Goal: Task Accomplishment & Management: Use online tool/utility

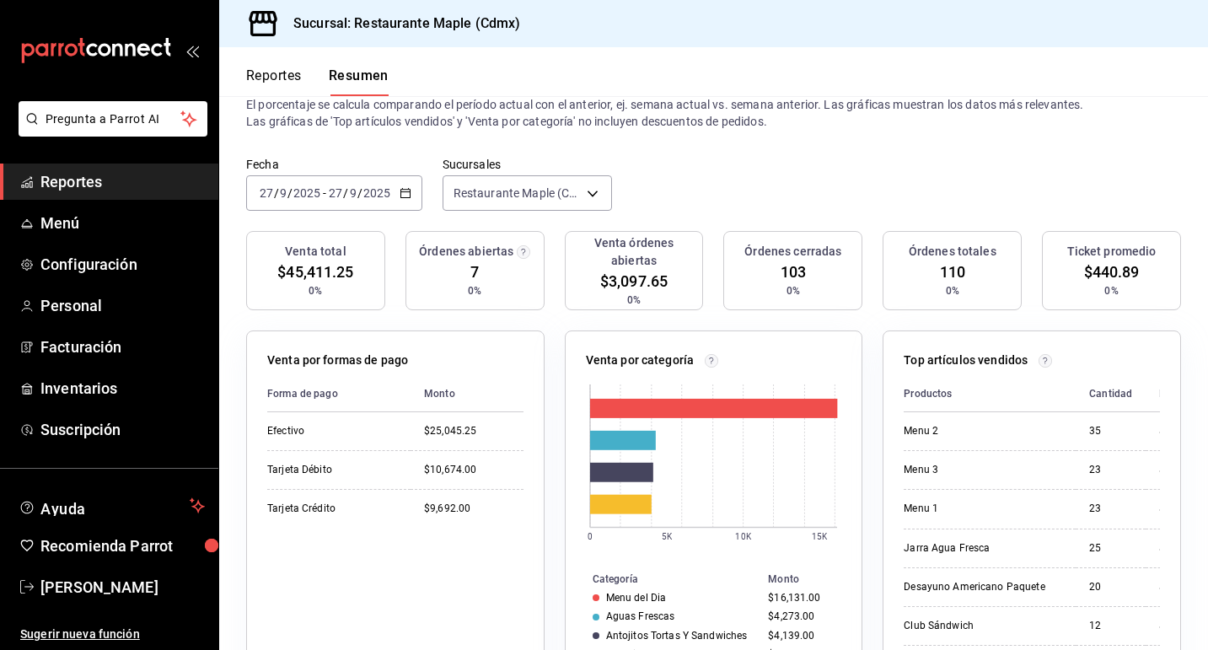
scroll to position [56, 0]
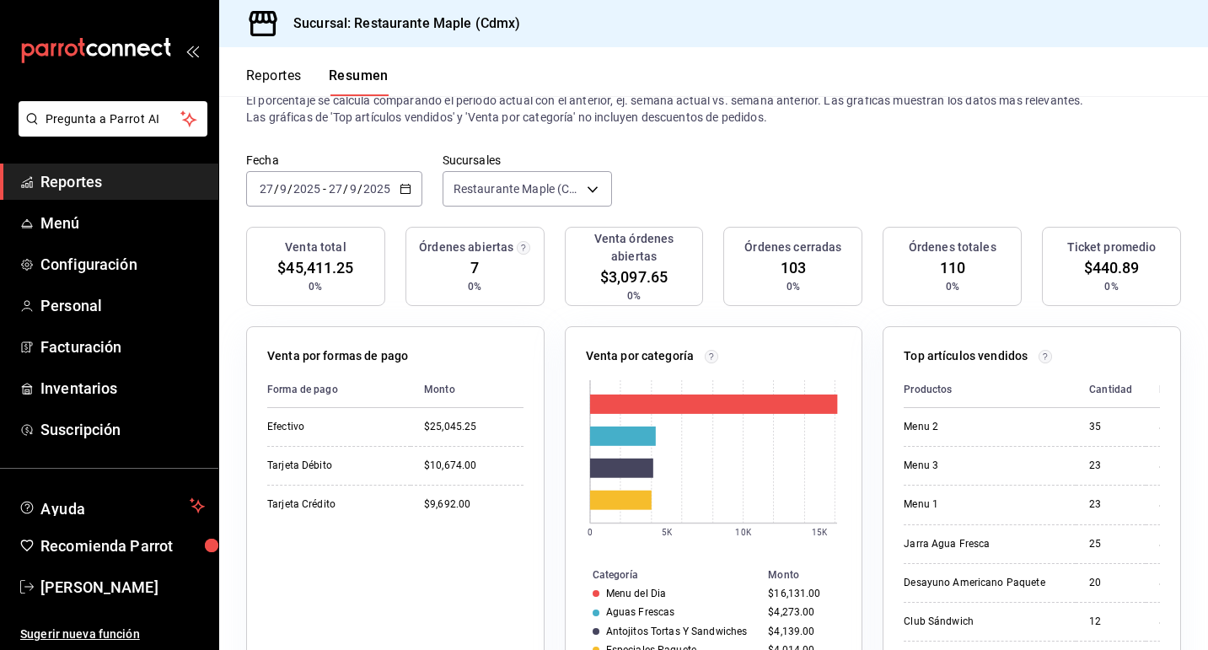
click at [283, 73] on button "Reportes" at bounding box center [274, 81] width 56 height 29
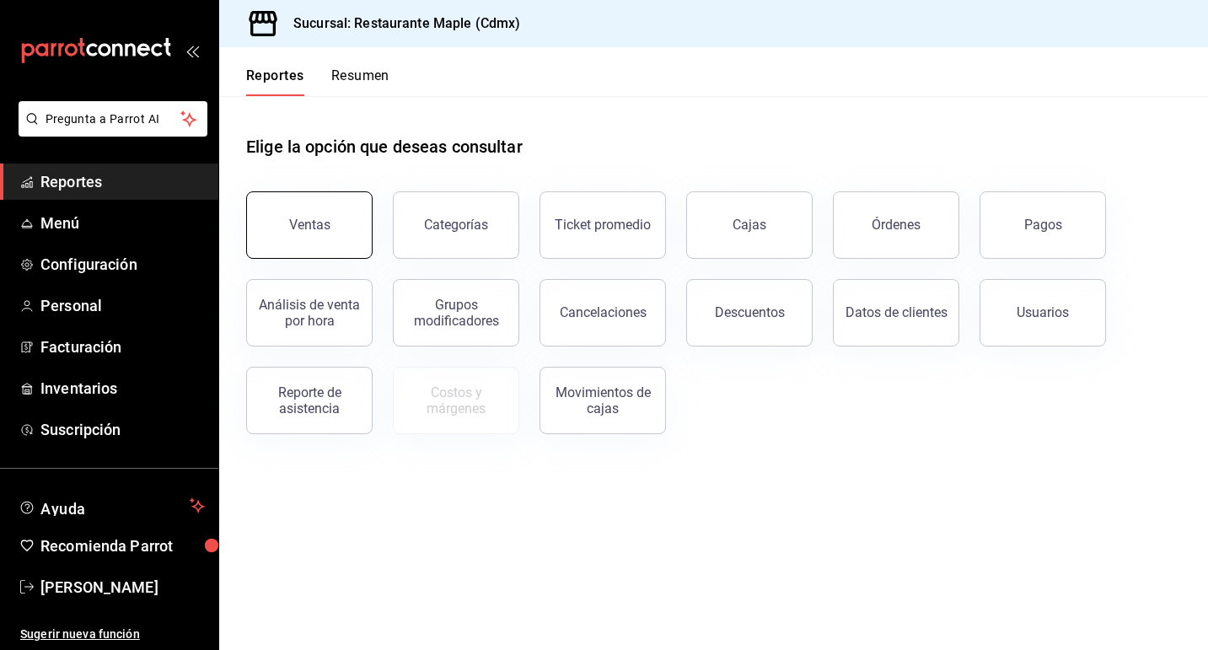
click at [337, 223] on button "Ventas" at bounding box center [309, 224] width 126 height 67
click at [552, 239] on button "Ticket promedio" at bounding box center [603, 224] width 126 height 67
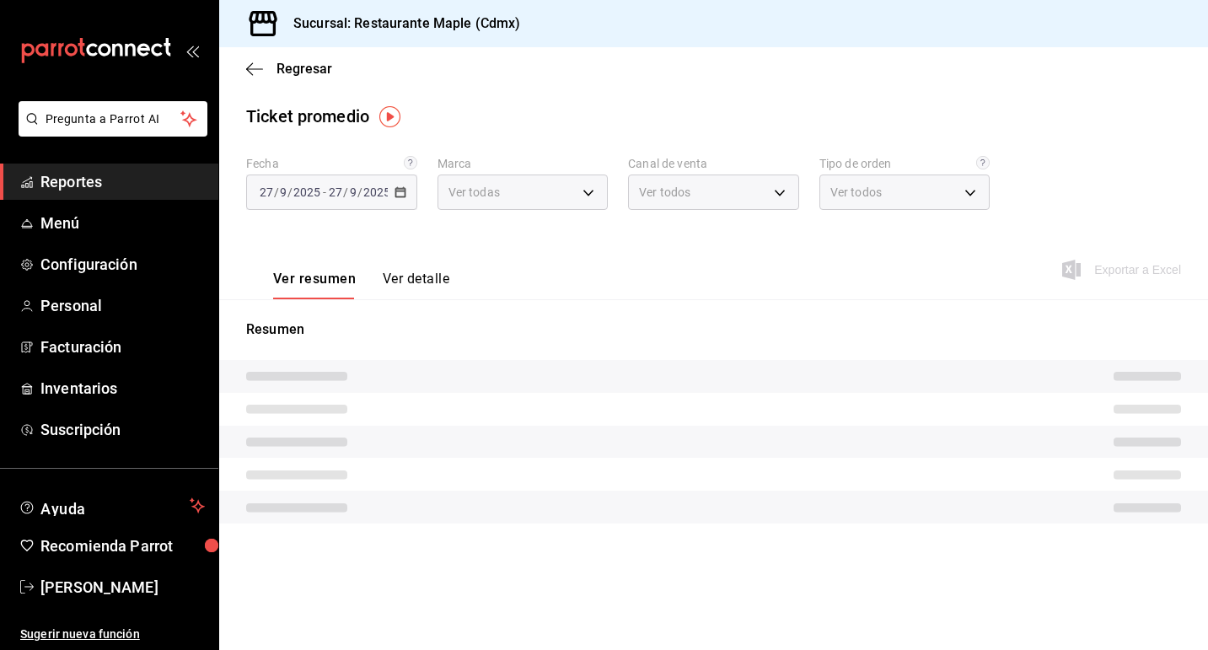
type input "9367c8d0-d5bf-442c-b6f8-a503c691c07e"
type input "PARROT,UBER_EATS,RAPPI,DIDI_FOOD,ONLINE"
type input "c2874926-3b02-42ce-9bc0-1c9d715f8c3e,1f854feb-a714-4e01-9480-9adb12524e61,bad30…"
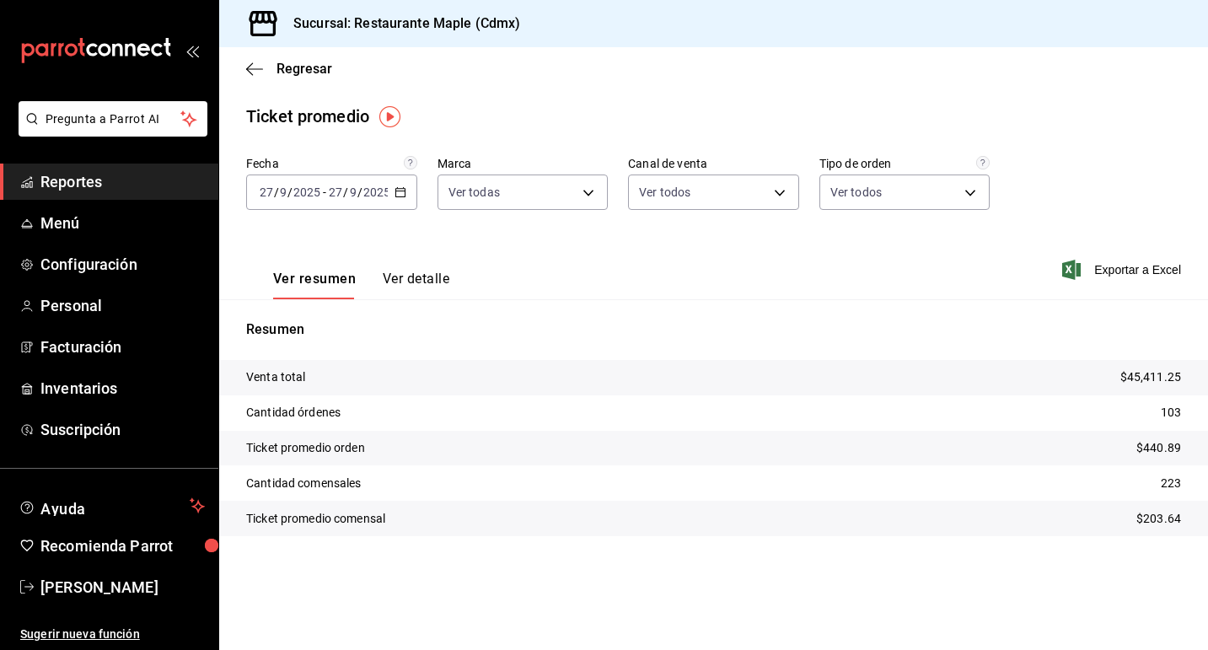
click at [404, 199] on div "[DATE] [DATE] - [DATE] [DATE]" at bounding box center [331, 192] width 171 height 35
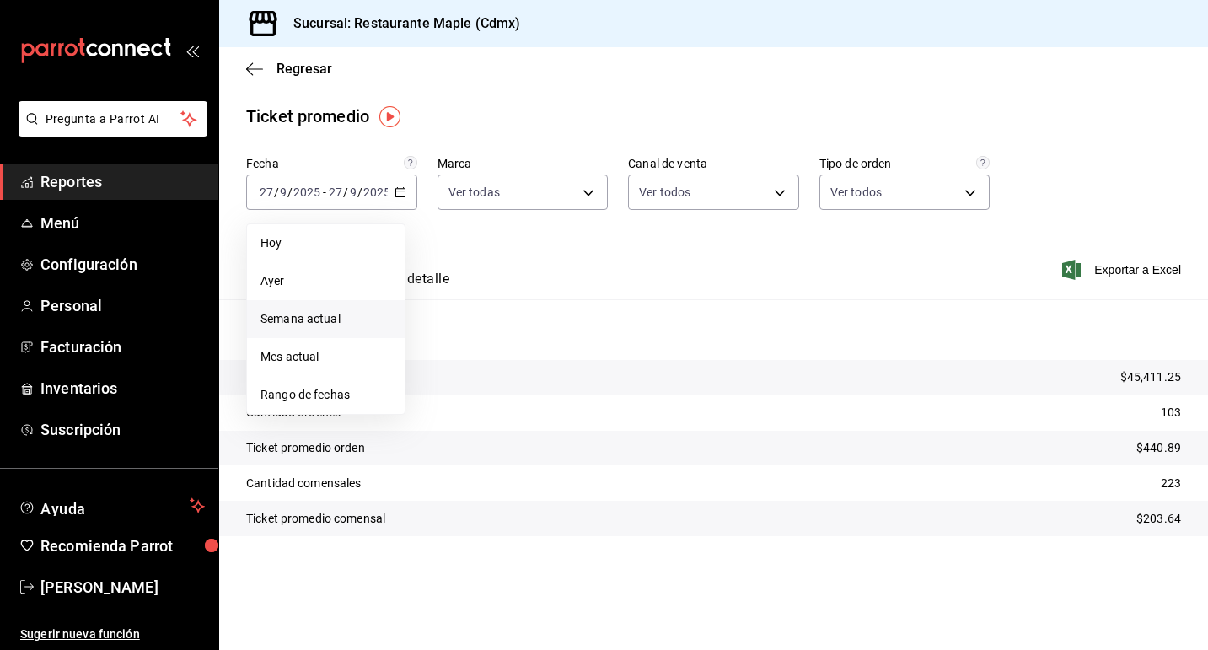
click at [336, 320] on span "Semana actual" at bounding box center [325, 319] width 131 height 18
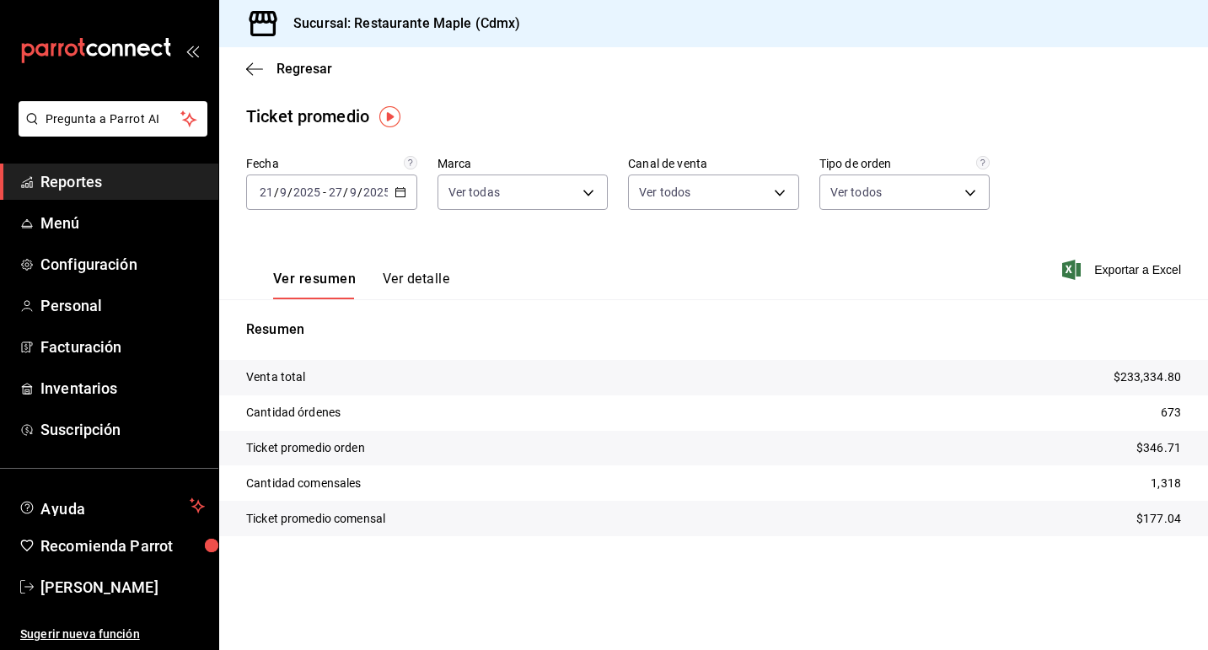
click at [406, 196] on div "[DATE] [DATE] - [DATE] [DATE]" at bounding box center [331, 192] width 171 height 35
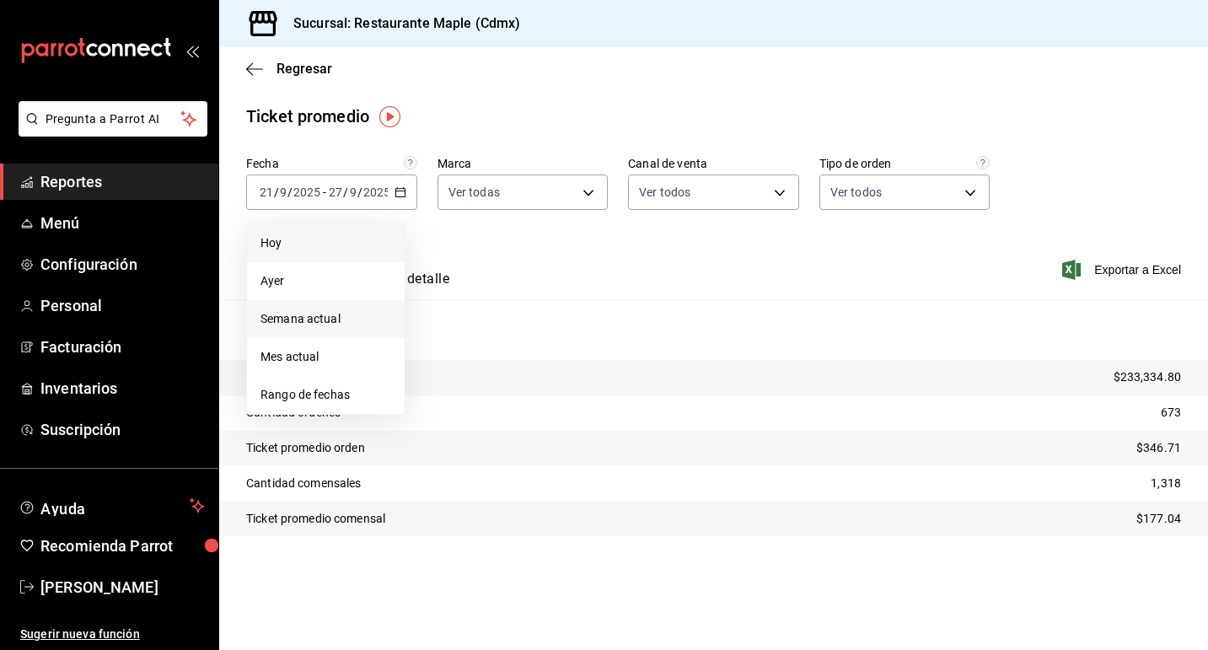
click at [348, 239] on span "Hoy" at bounding box center [325, 243] width 131 height 18
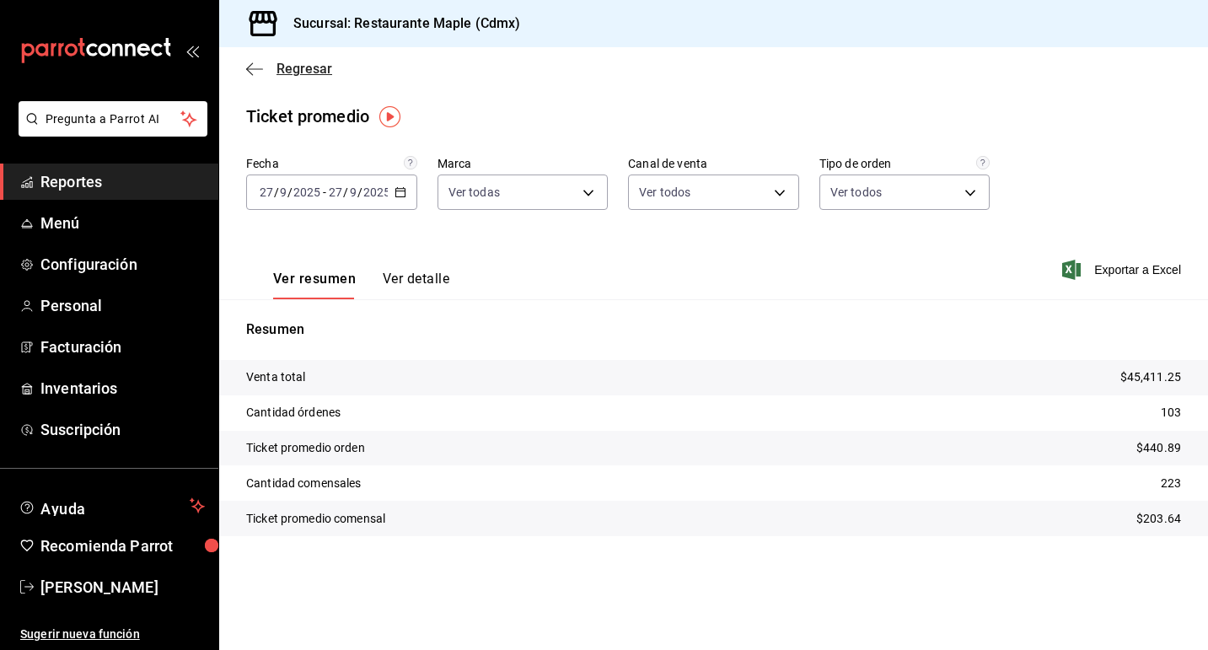
click at [254, 66] on icon "button" at bounding box center [254, 69] width 17 height 15
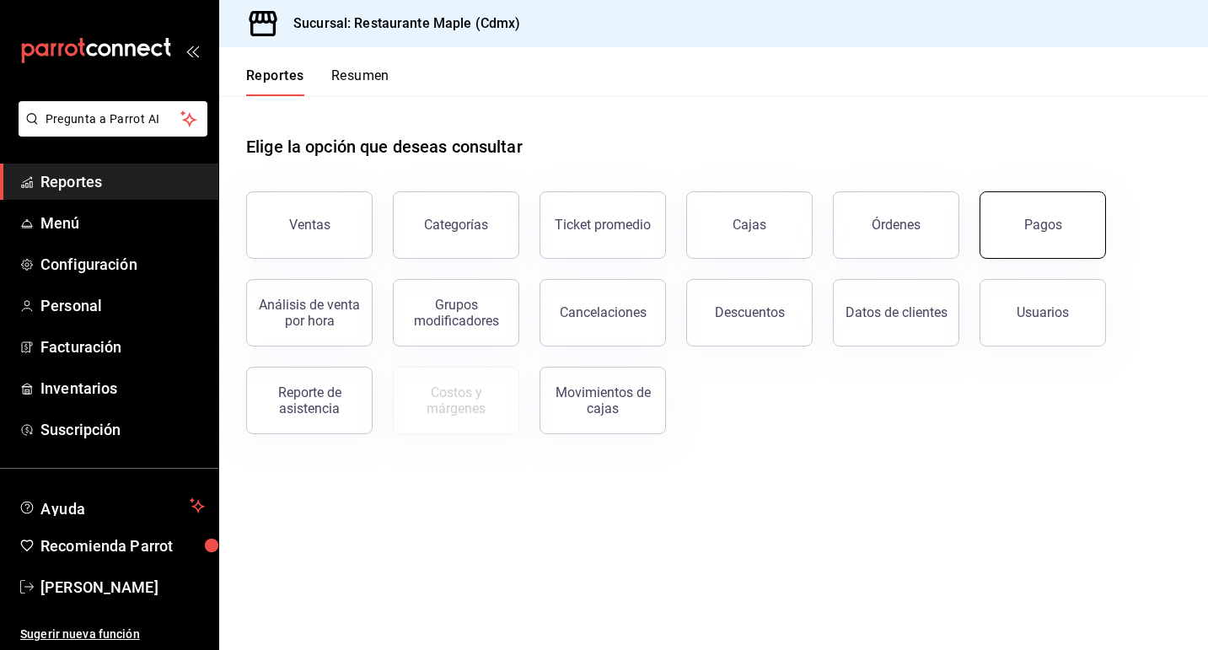
click at [1002, 240] on button "Pagos" at bounding box center [1043, 224] width 126 height 67
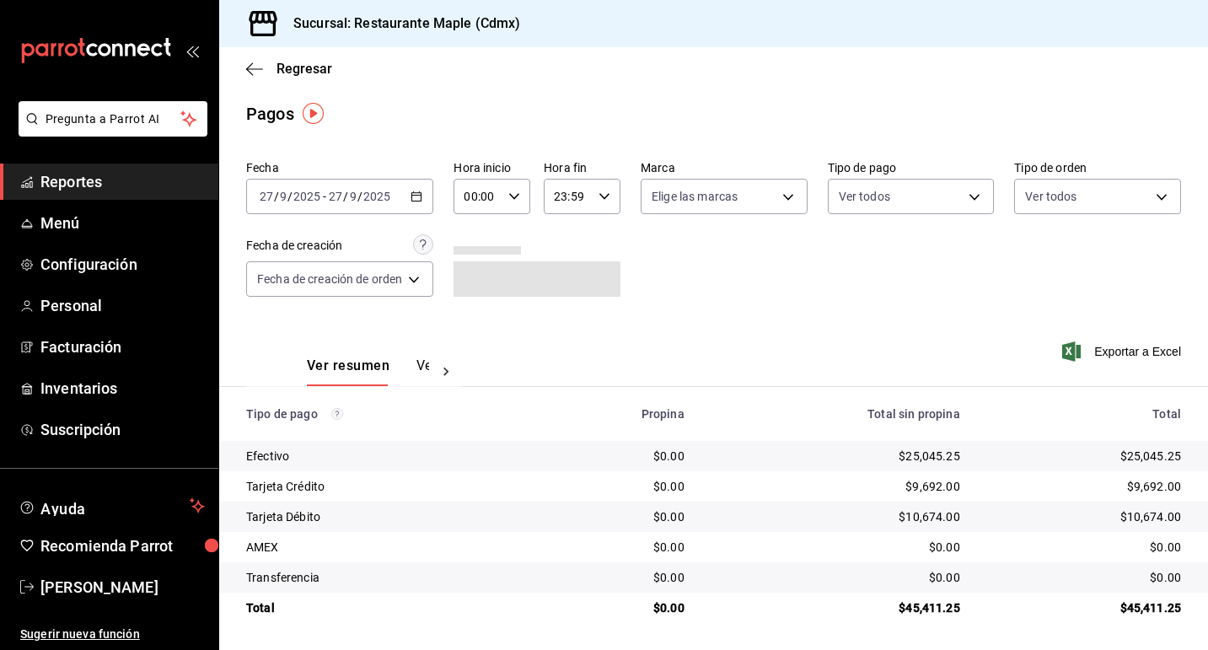
scroll to position [3, 0]
click at [427, 367] on button "Ver pagos" at bounding box center [447, 371] width 63 height 29
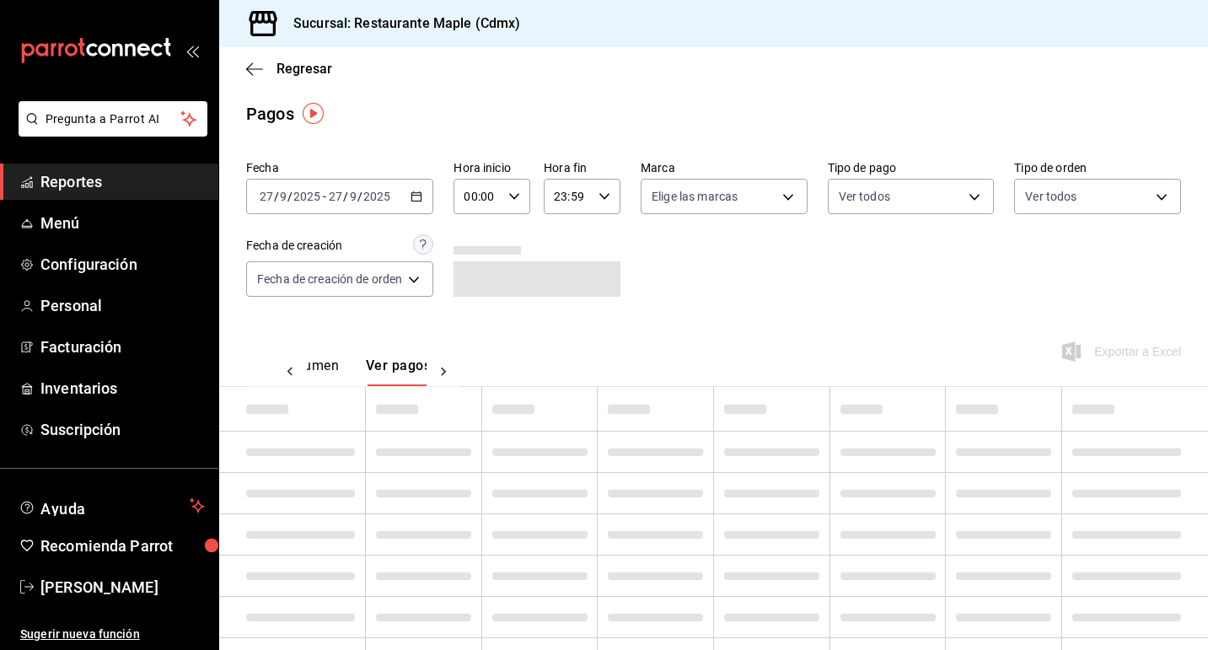
scroll to position [0, 50]
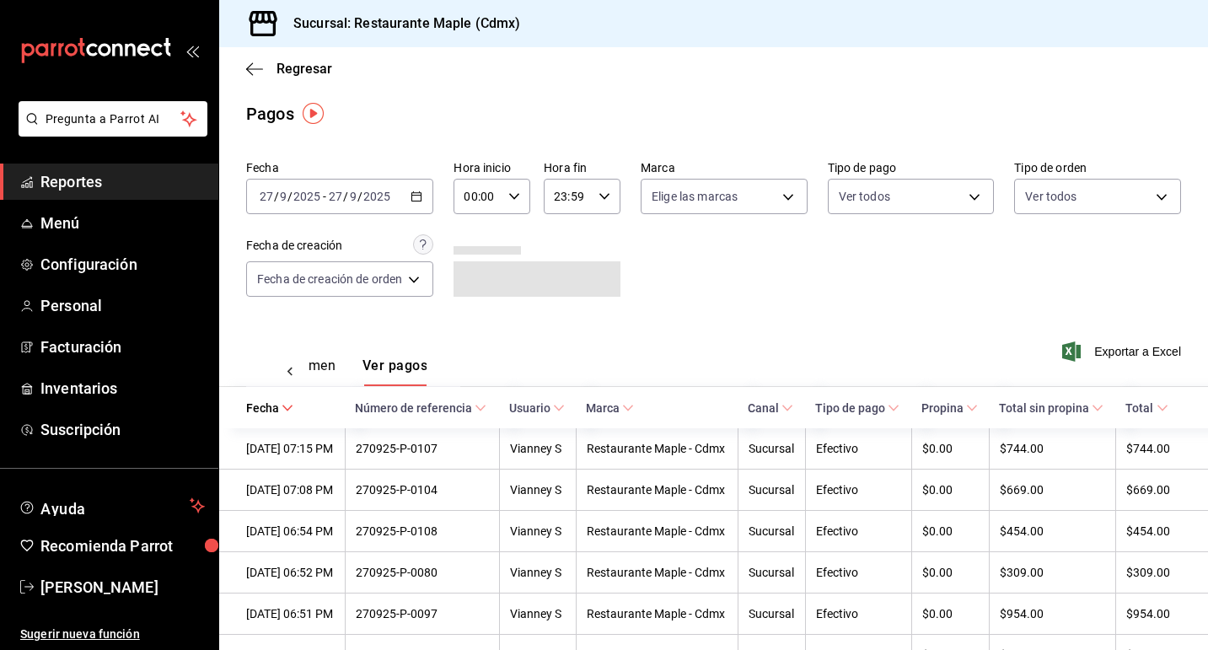
click at [313, 363] on button "Ver resumen" at bounding box center [296, 371] width 78 height 29
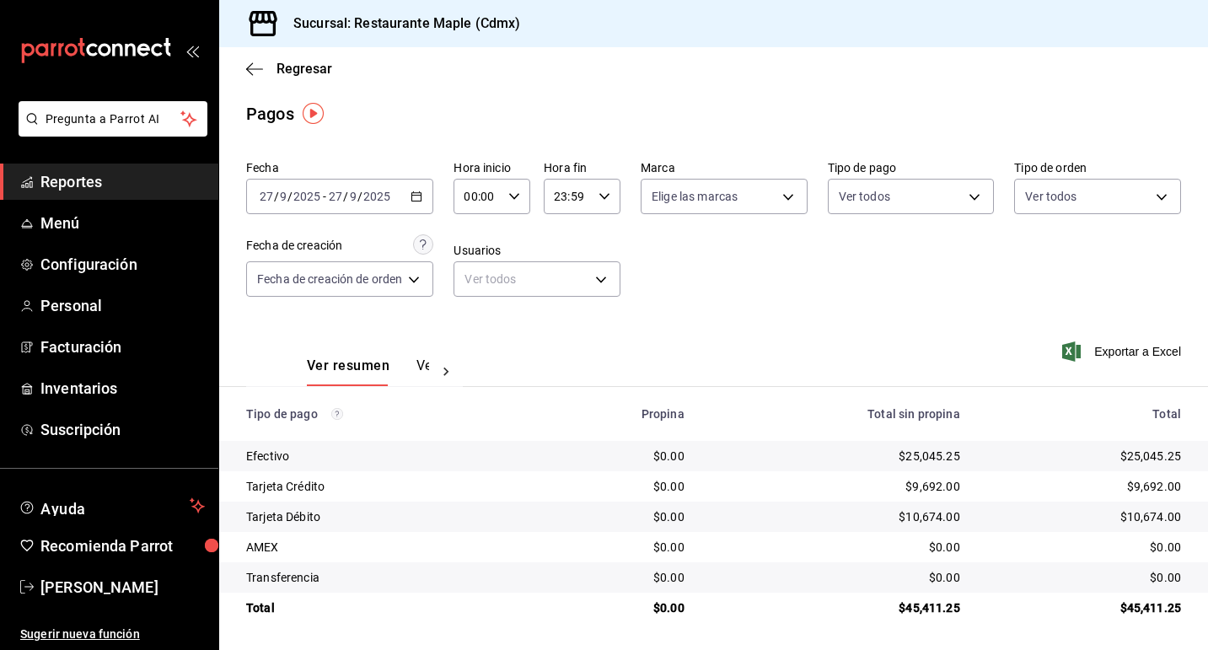
click at [420, 193] on icon "button" at bounding box center [417, 197] width 12 height 12
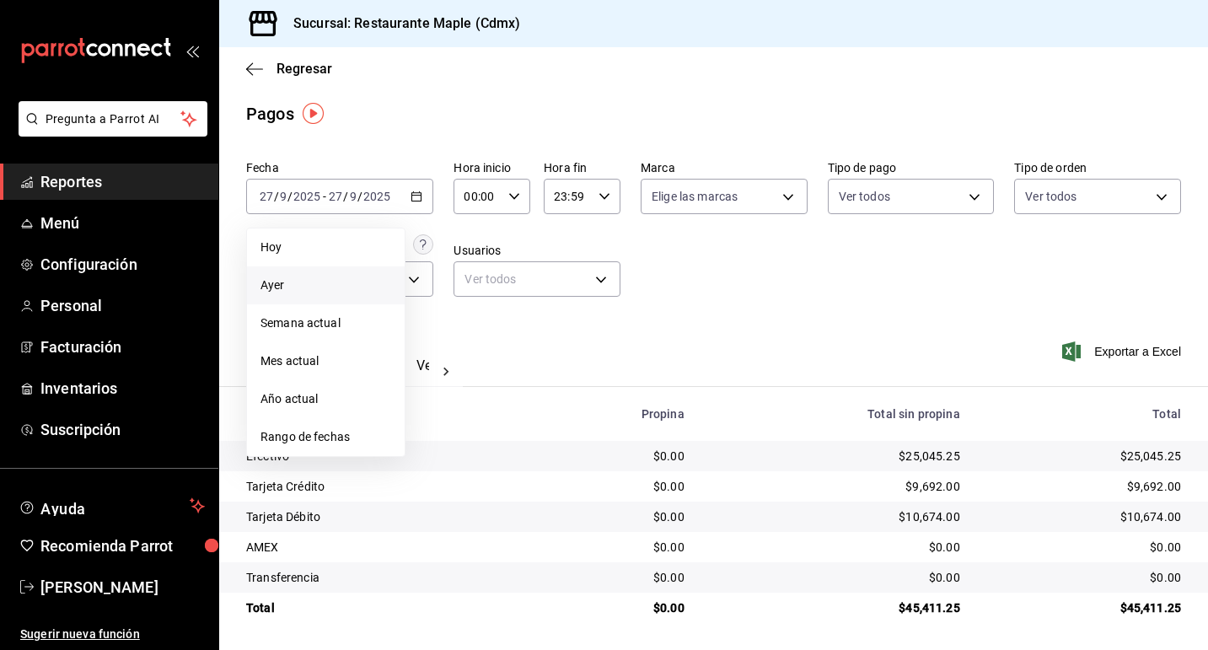
click at [349, 282] on span "Ayer" at bounding box center [325, 286] width 131 height 18
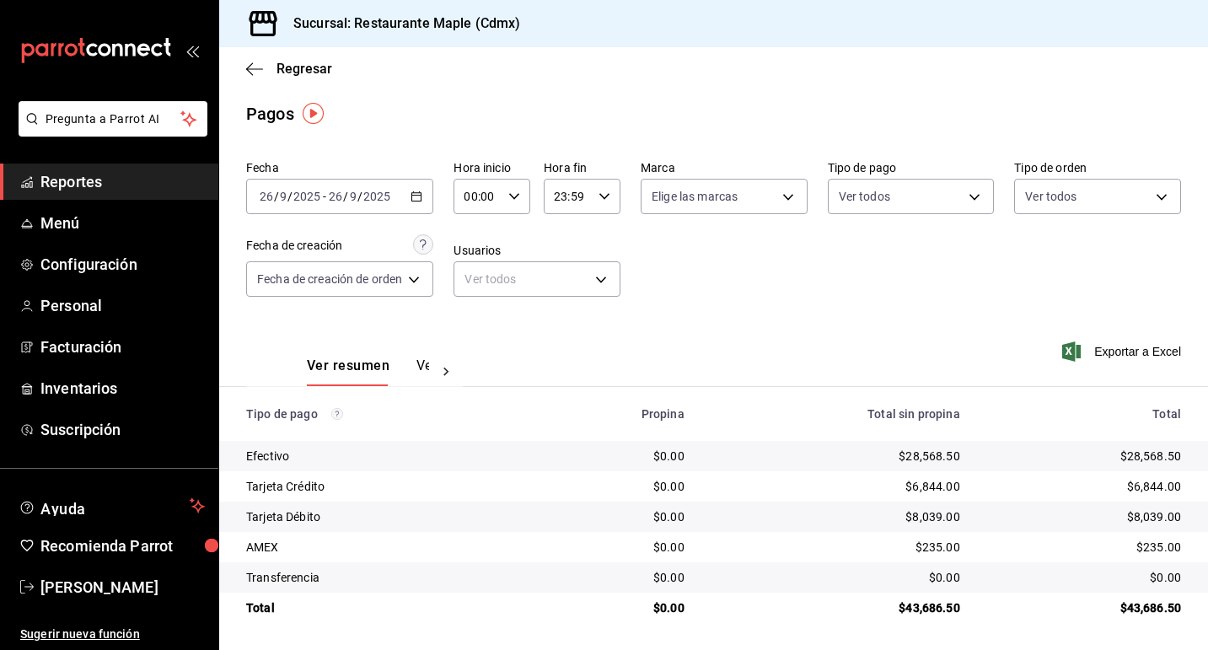
click at [422, 199] on icon "button" at bounding box center [417, 197] width 12 height 12
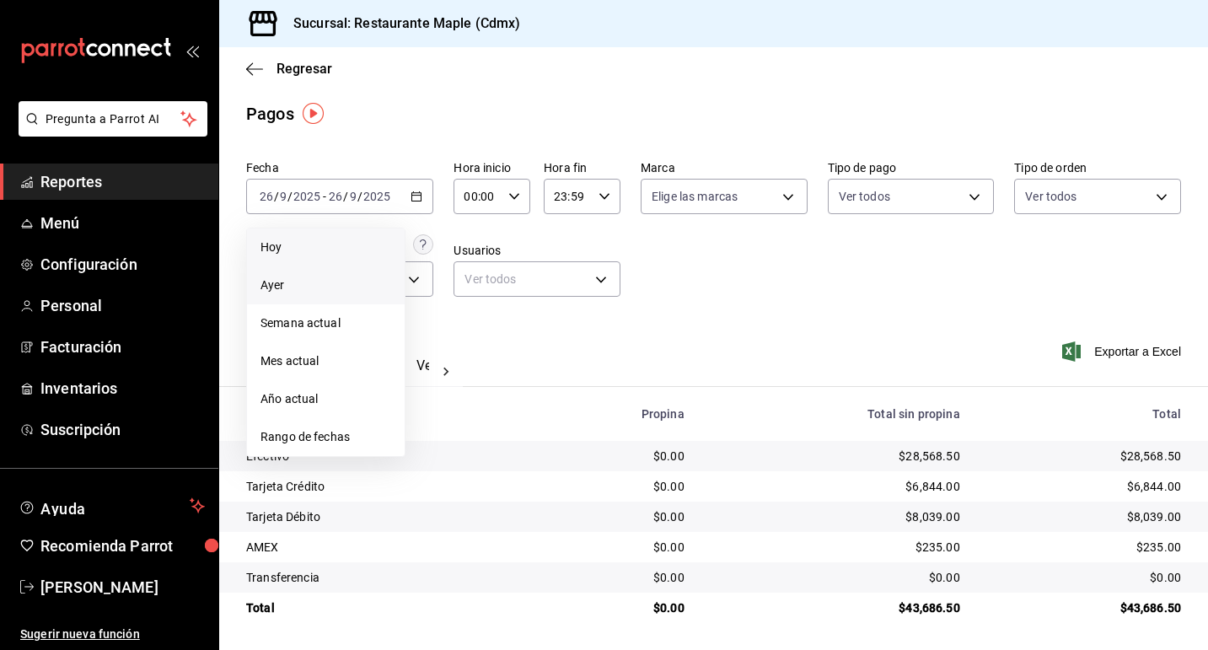
click at [363, 250] on span "Hoy" at bounding box center [325, 248] width 131 height 18
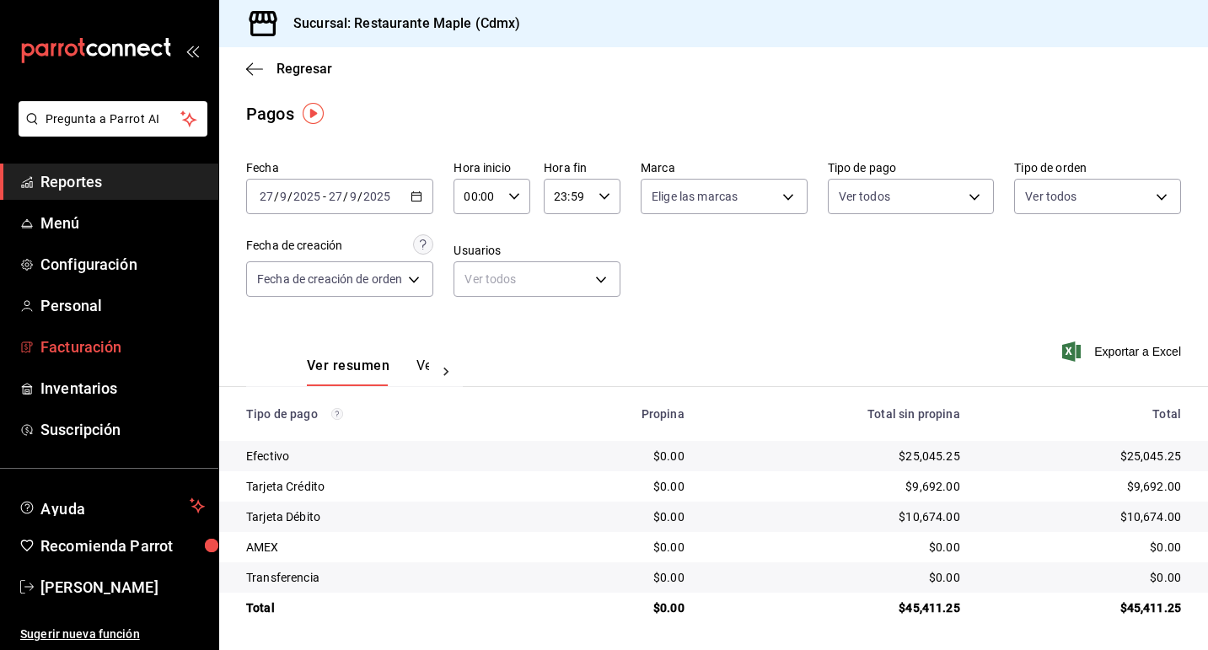
click at [148, 336] on span "Facturación" at bounding box center [122, 347] width 164 height 23
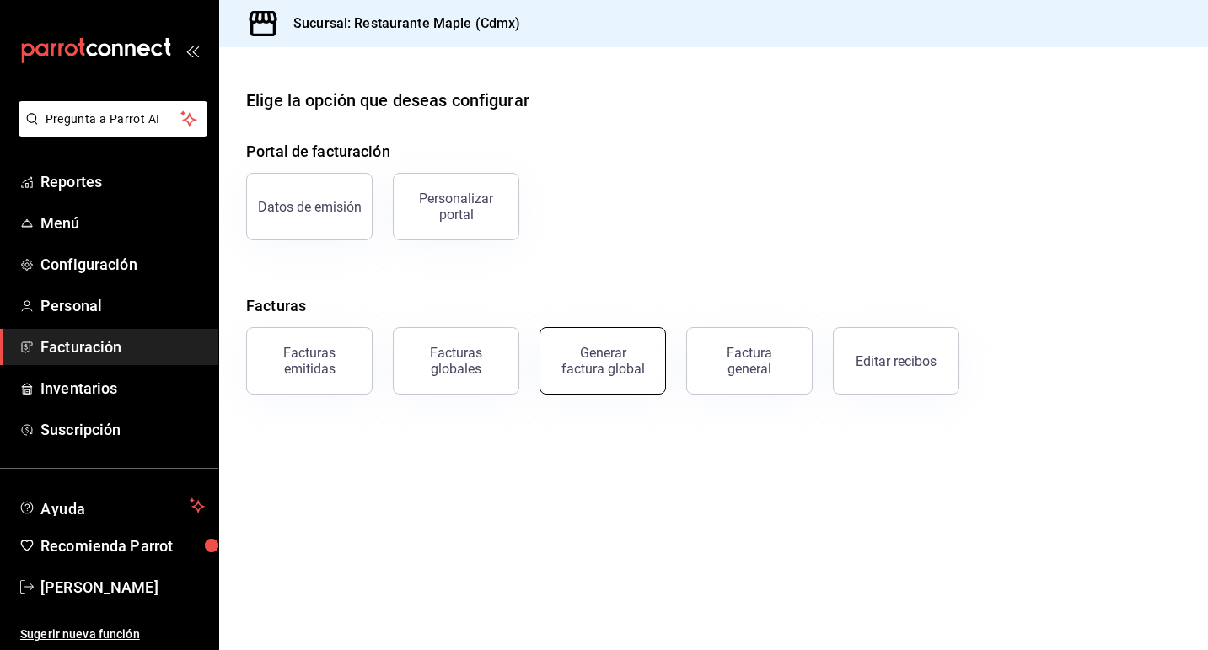
click at [592, 361] on div "Generar factura global" at bounding box center [603, 361] width 84 height 32
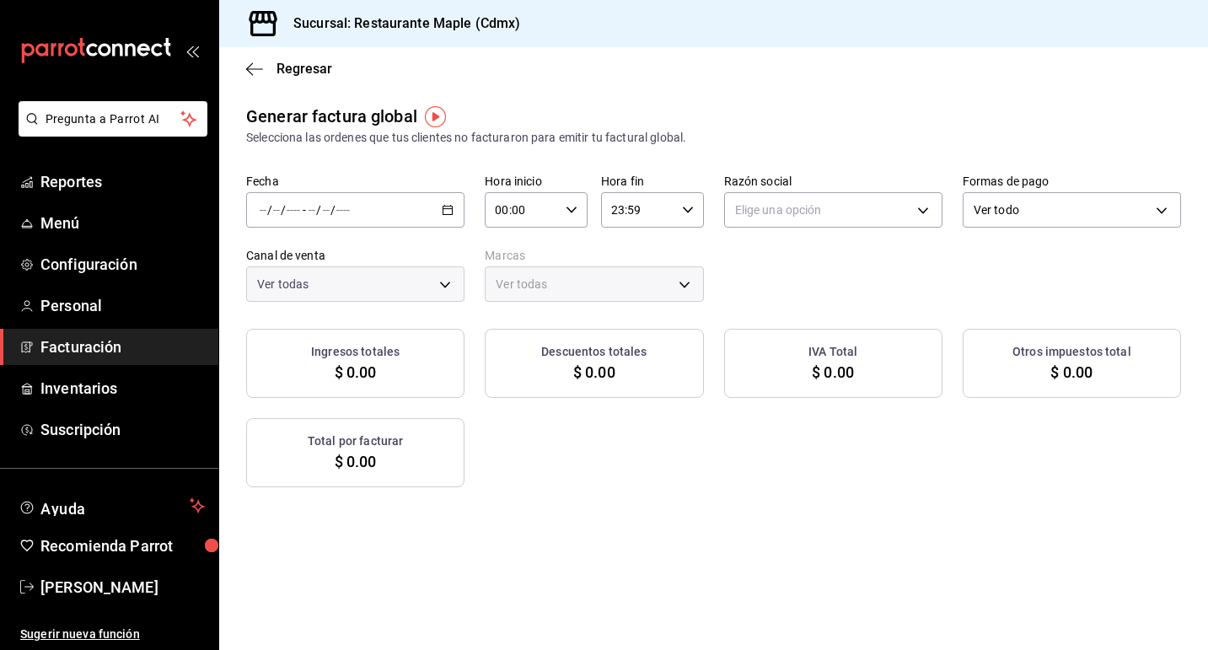
type input "PARROT,UBER_EATS,RAPPI,DIDI_FOOD,ONLINE"
click at [448, 207] on icon "button" at bounding box center [448, 210] width 12 height 12
click at [372, 260] on span "Rango de fechas" at bounding box center [325, 261] width 131 height 18
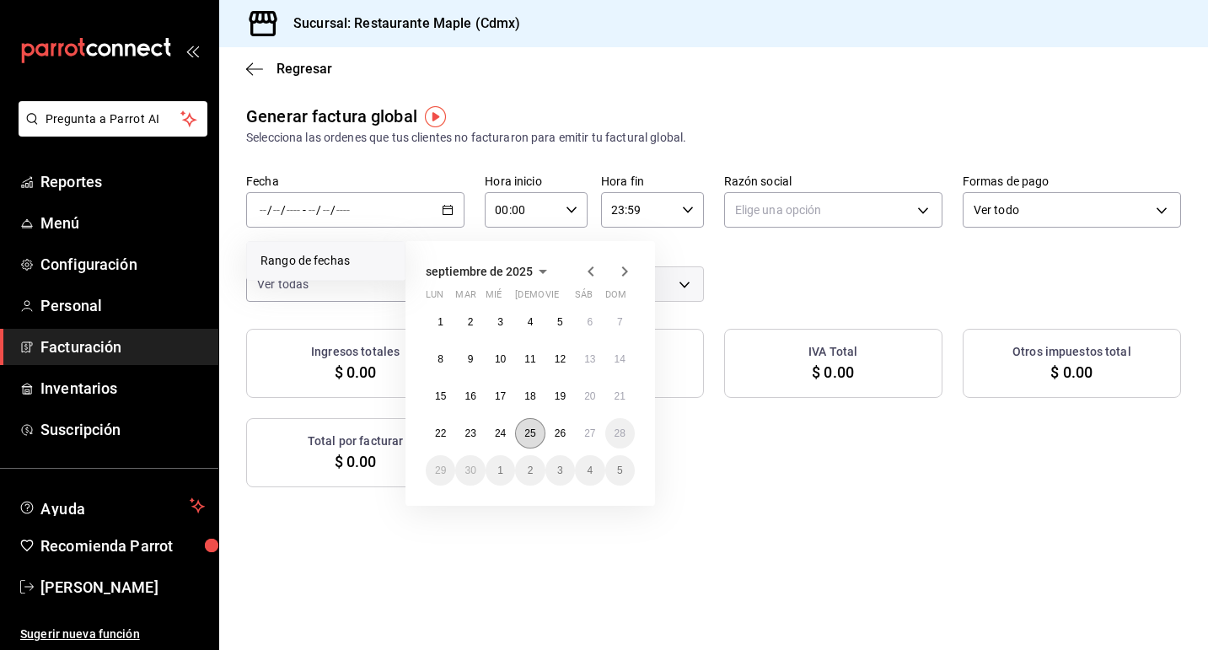
click at [532, 427] on button "25" at bounding box center [530, 433] width 30 height 30
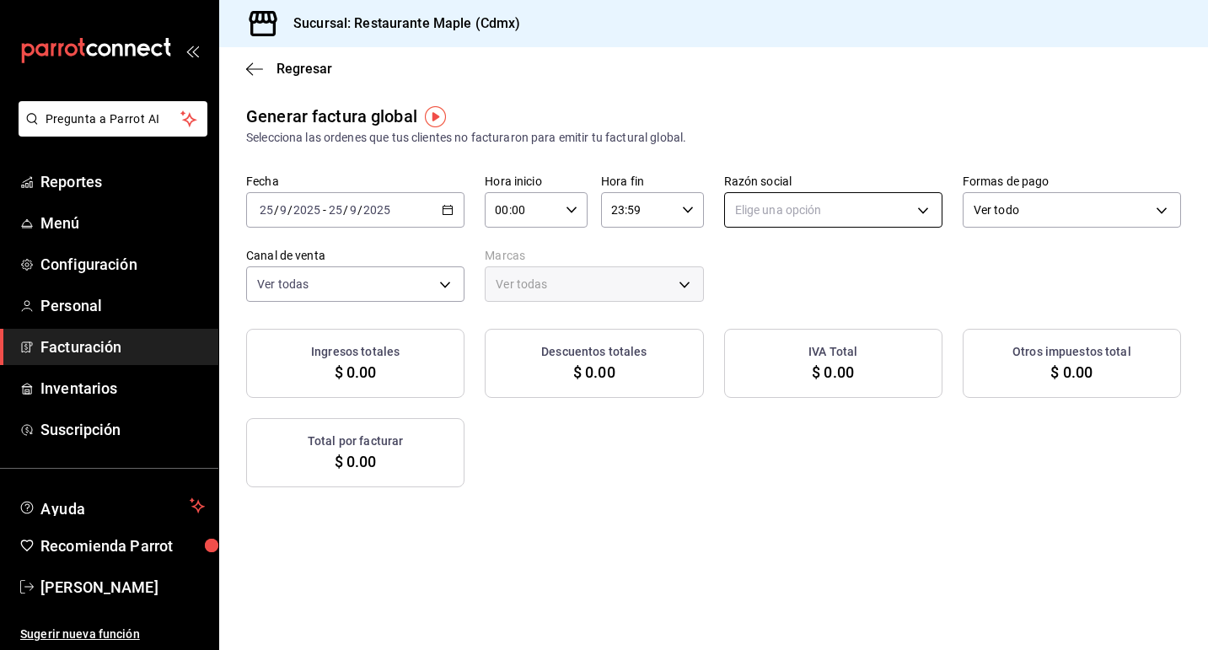
click at [816, 219] on body "Pregunta a Parrot AI Reportes Menú Configuración Personal Facturación Inventari…" at bounding box center [604, 325] width 1208 height 650
click at [792, 287] on li "RESTAURANTE MAPLE" at bounding box center [833, 295] width 217 height 31
type input "9707b9c5-6b7d-4f6e-a4b1-93e597a3127c"
type input "9367c8d0-d5bf-442c-b6f8-a503c691c07e"
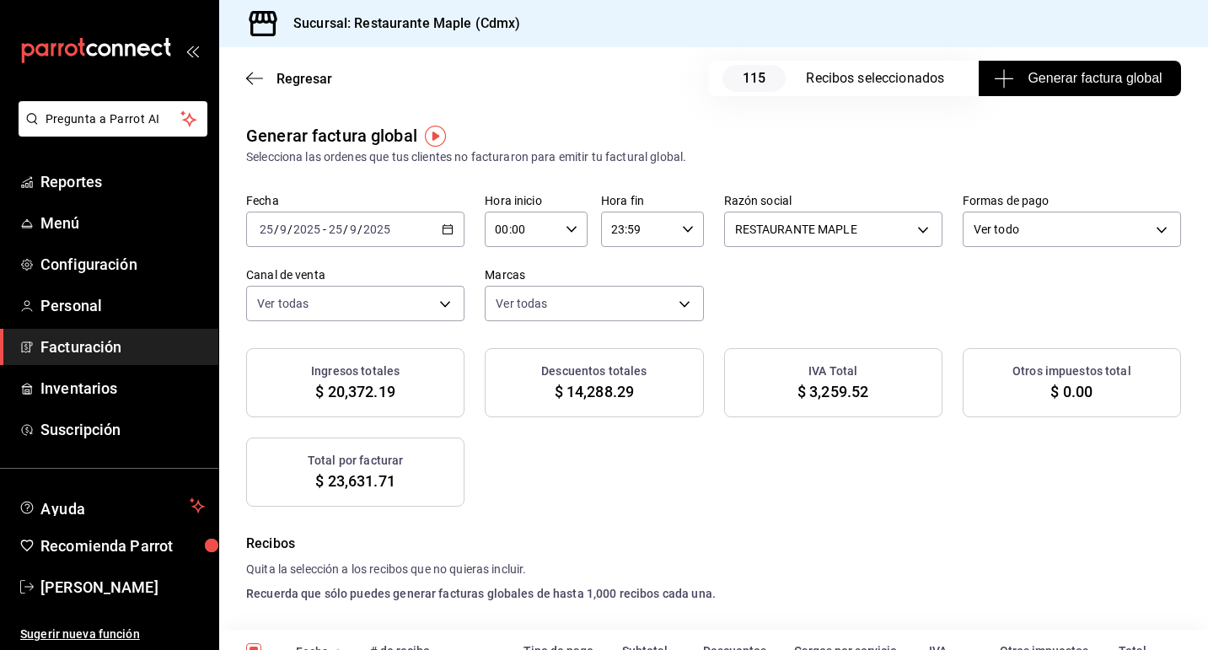
click at [438, 228] on div "2025-09-25 25 / 9 / 2025 - 2025-09-25 25 / 9 / 2025" at bounding box center [355, 229] width 218 height 35
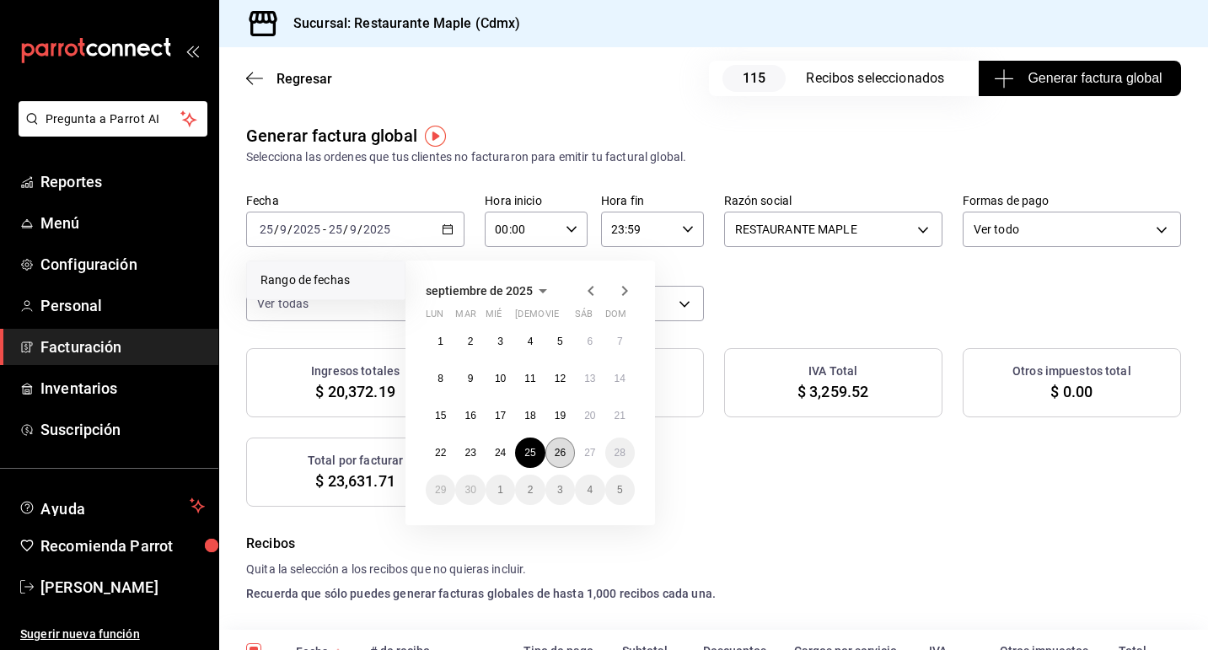
click at [558, 459] on button "26" at bounding box center [560, 453] width 30 height 30
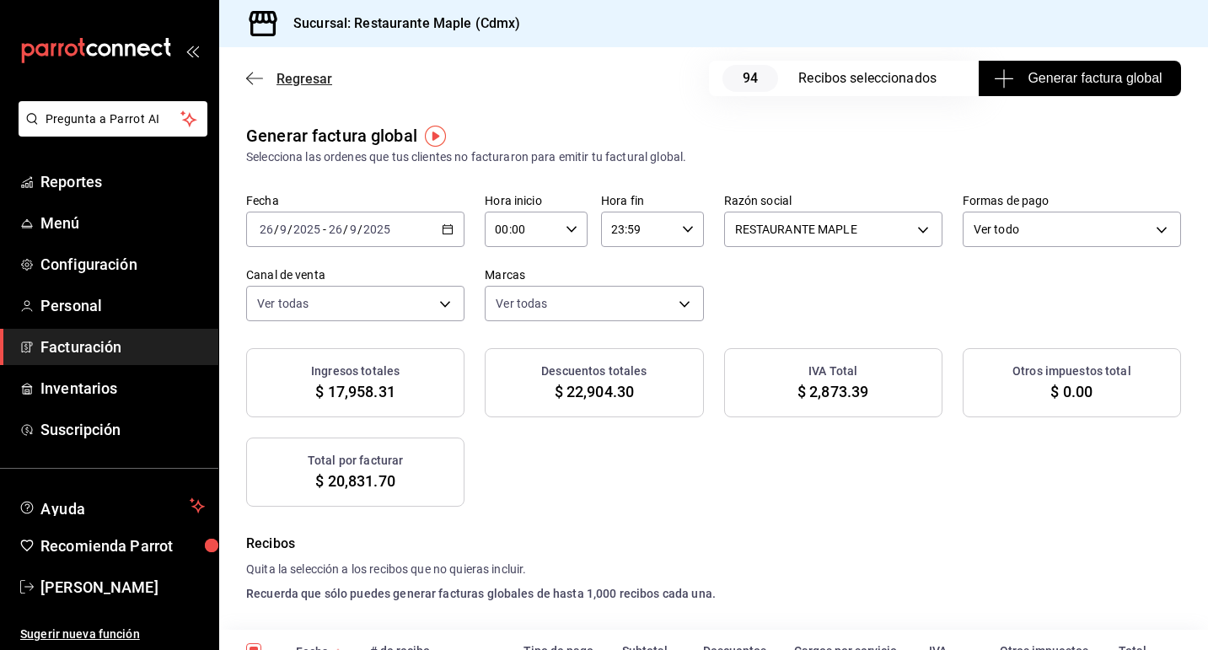
click at [265, 81] on span "Regresar" at bounding box center [289, 79] width 86 height 16
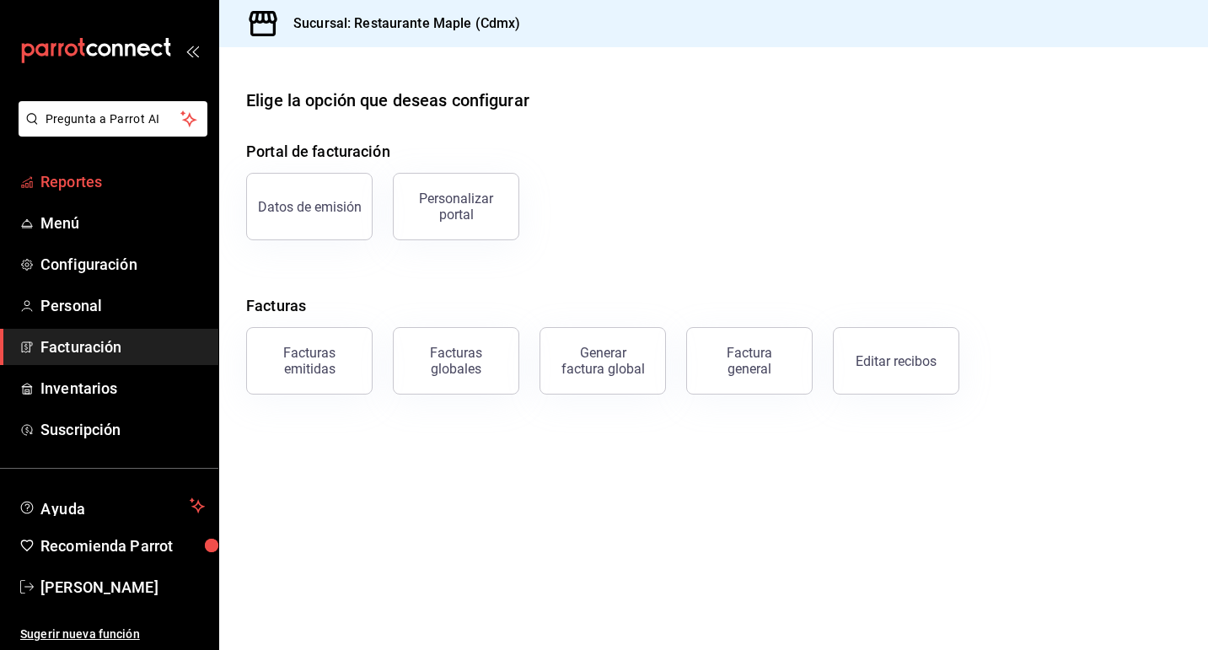
click at [95, 180] on span "Reportes" at bounding box center [122, 181] width 164 height 23
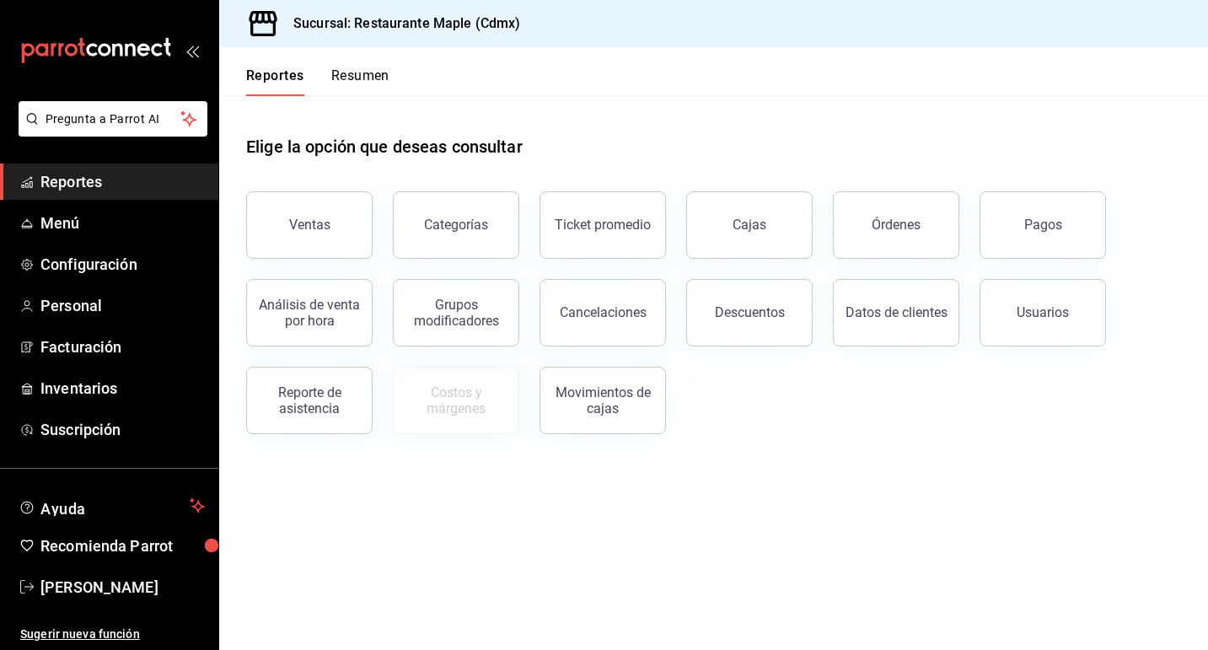
click at [346, 81] on button "Resumen" at bounding box center [360, 81] width 58 height 29
